Goal: Transaction & Acquisition: Book appointment/travel/reservation

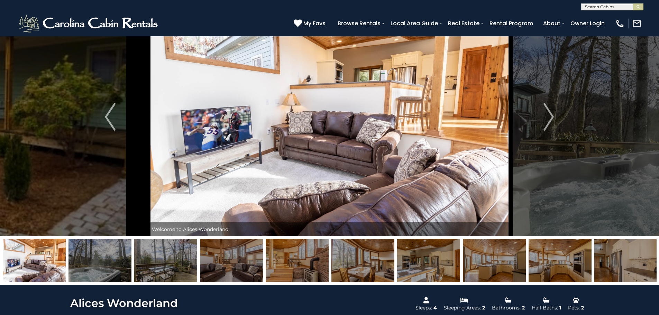
scroll to position [20, 0]
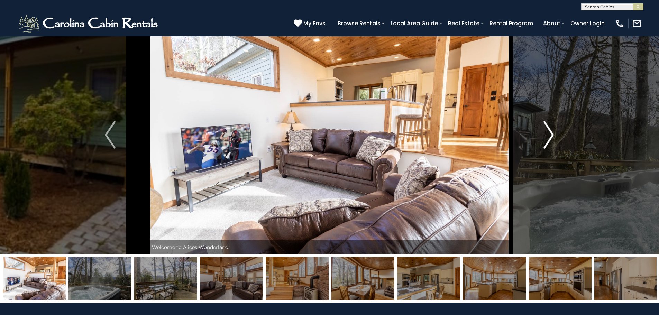
click at [556, 127] on button "Next" at bounding box center [549, 135] width 76 height 239
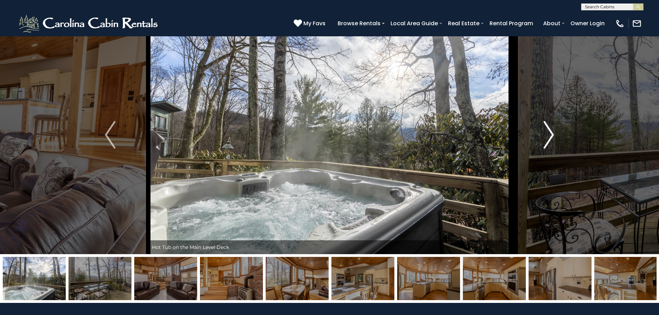
click at [556, 127] on button "Next" at bounding box center [549, 135] width 76 height 239
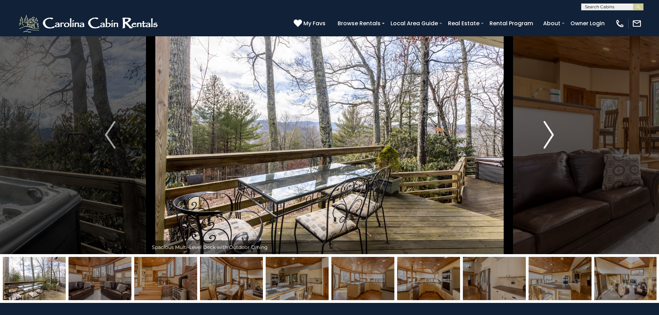
click at [556, 127] on button "Next" at bounding box center [549, 135] width 76 height 239
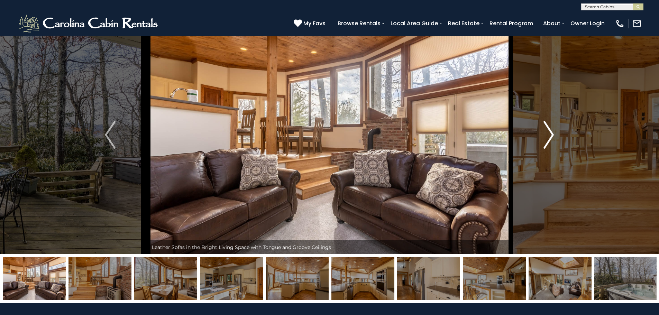
click at [556, 127] on button "Next" at bounding box center [549, 135] width 76 height 239
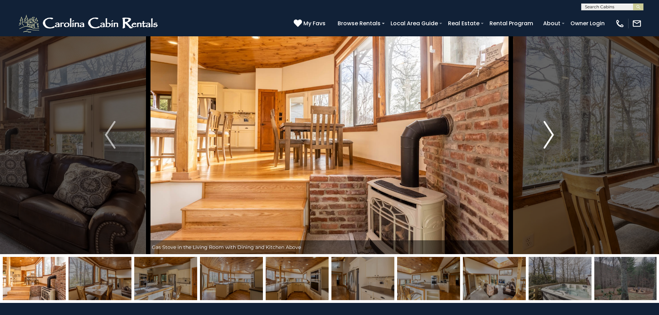
click at [556, 127] on button "Next" at bounding box center [549, 135] width 76 height 239
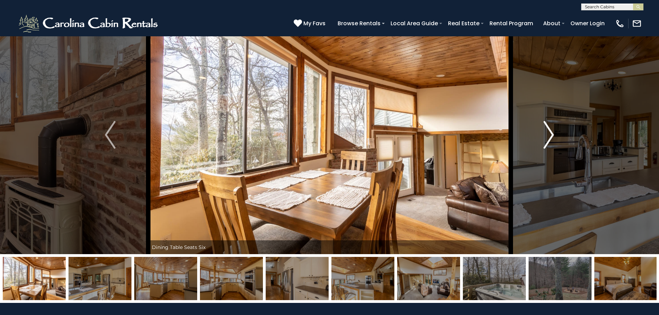
click at [556, 127] on button "Next" at bounding box center [549, 135] width 76 height 239
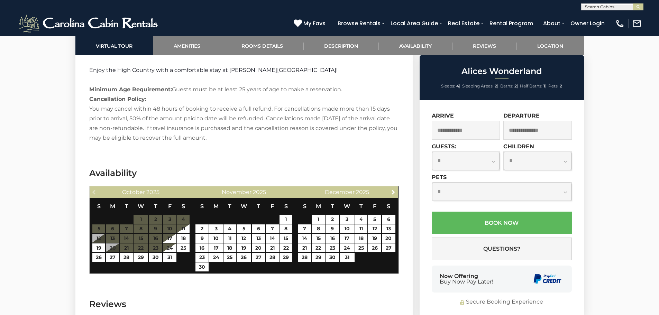
scroll to position [1131, 0]
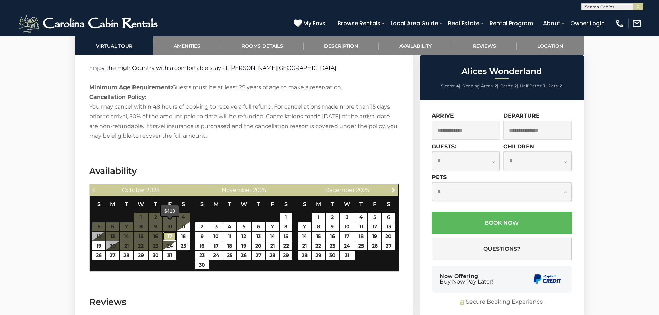
click at [172, 232] on link "17" at bounding box center [169, 236] width 13 height 9
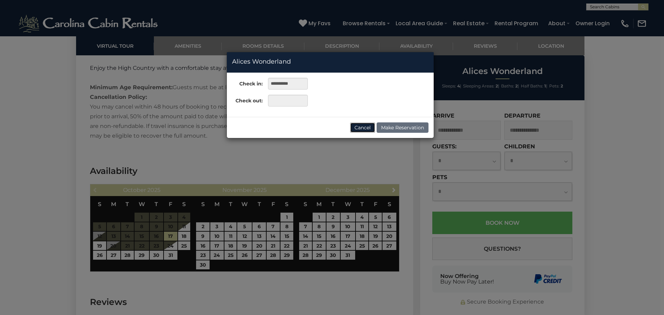
click at [363, 126] on button "Cancel" at bounding box center [362, 127] width 25 height 10
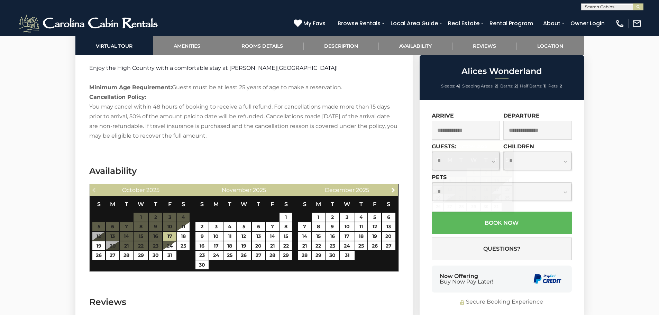
click at [466, 129] on input "text" at bounding box center [466, 130] width 69 height 19
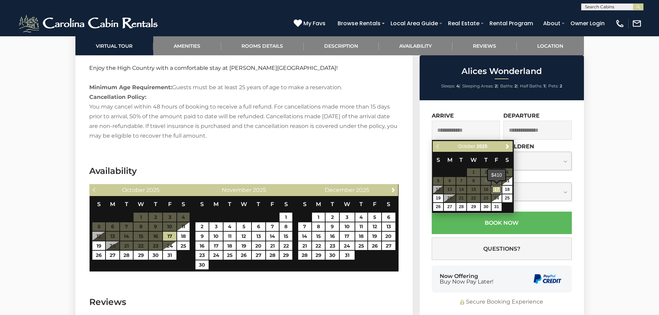
click at [497, 188] on link "17" at bounding box center [497, 190] width 10 height 8
type input "**********"
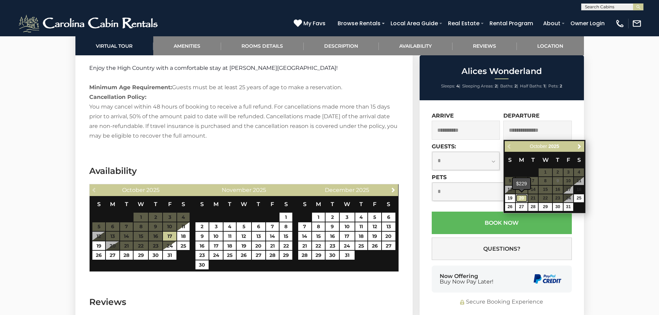
click at [519, 197] on link "20" at bounding box center [522, 198] width 12 height 8
type input "**********"
